Goal: Information Seeking & Learning: Learn about a topic

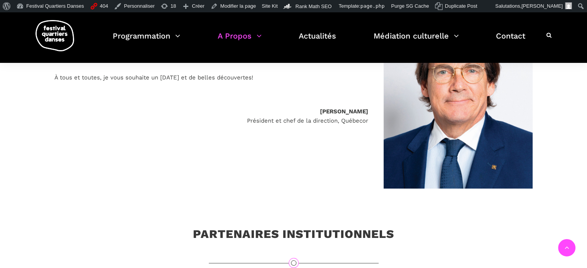
scroll to position [270, 0]
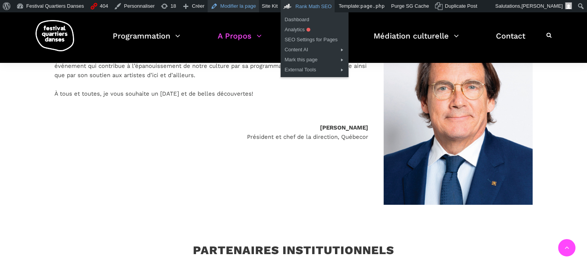
click at [219, 5] on link "Modifier la page" at bounding box center [233, 6] width 52 height 12
